Goal: Information Seeking & Learning: Learn about a topic

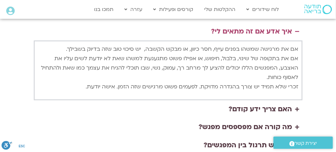
scroll to position [1533, 0]
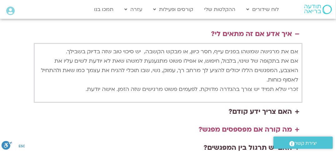
click at [222, 124] on div "מה קורה אם מפספסים מפגש?" at bounding box center [246, 130] width 94 height 12
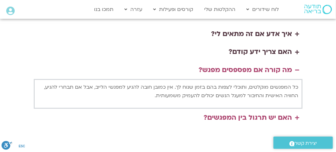
click at [238, 112] on div "האם יש תרגול בין המפגשים?" at bounding box center [248, 118] width 89 height 12
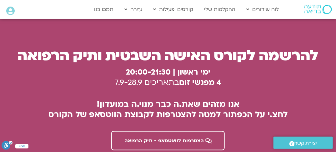
scroll to position [1752, 0]
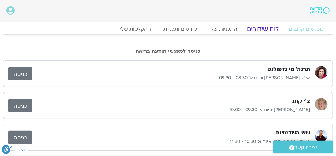
click at [264, 30] on link "לוח שידורים" at bounding box center [263, 29] width 47 height 8
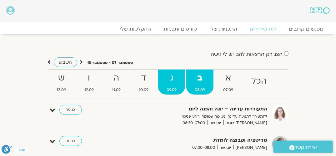
click at [170, 84] on strong "ג" at bounding box center [171, 78] width 27 height 14
click at [196, 79] on strong "ב" at bounding box center [199, 78] width 27 height 14
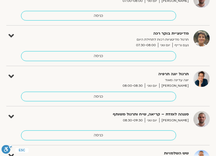
scroll to position [159, 0]
